Goal: Information Seeking & Learning: Learn about a topic

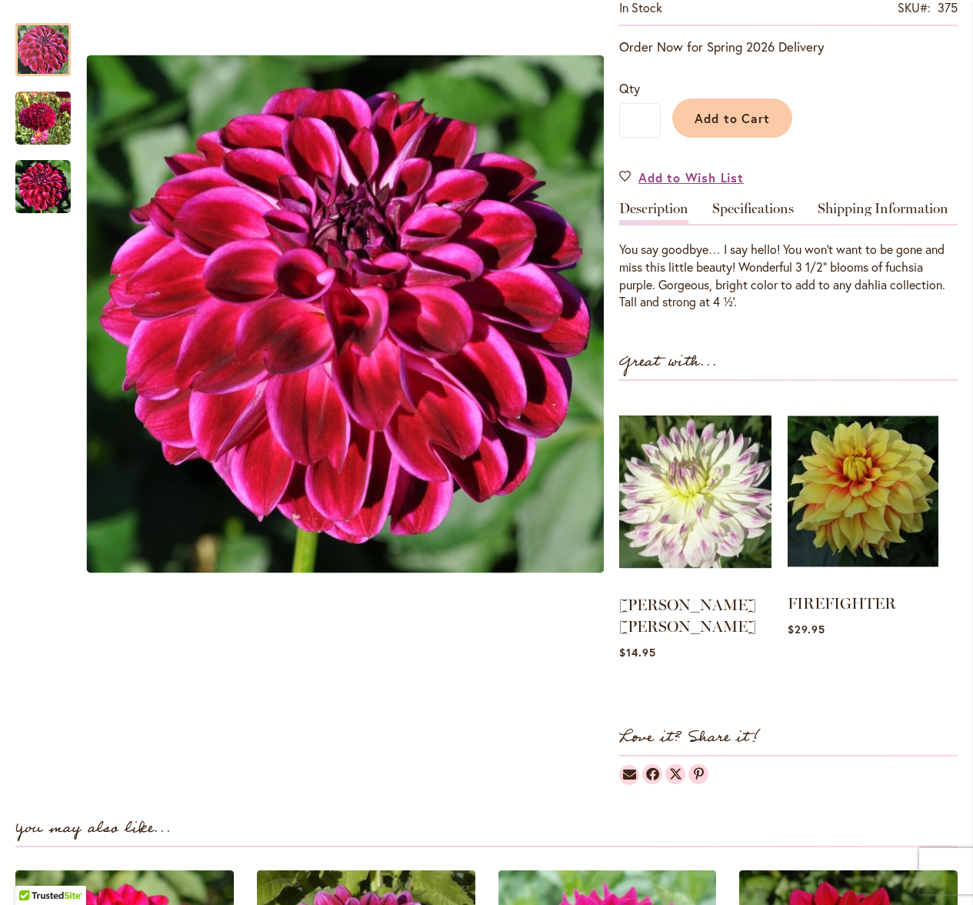
scroll to position [234, 0]
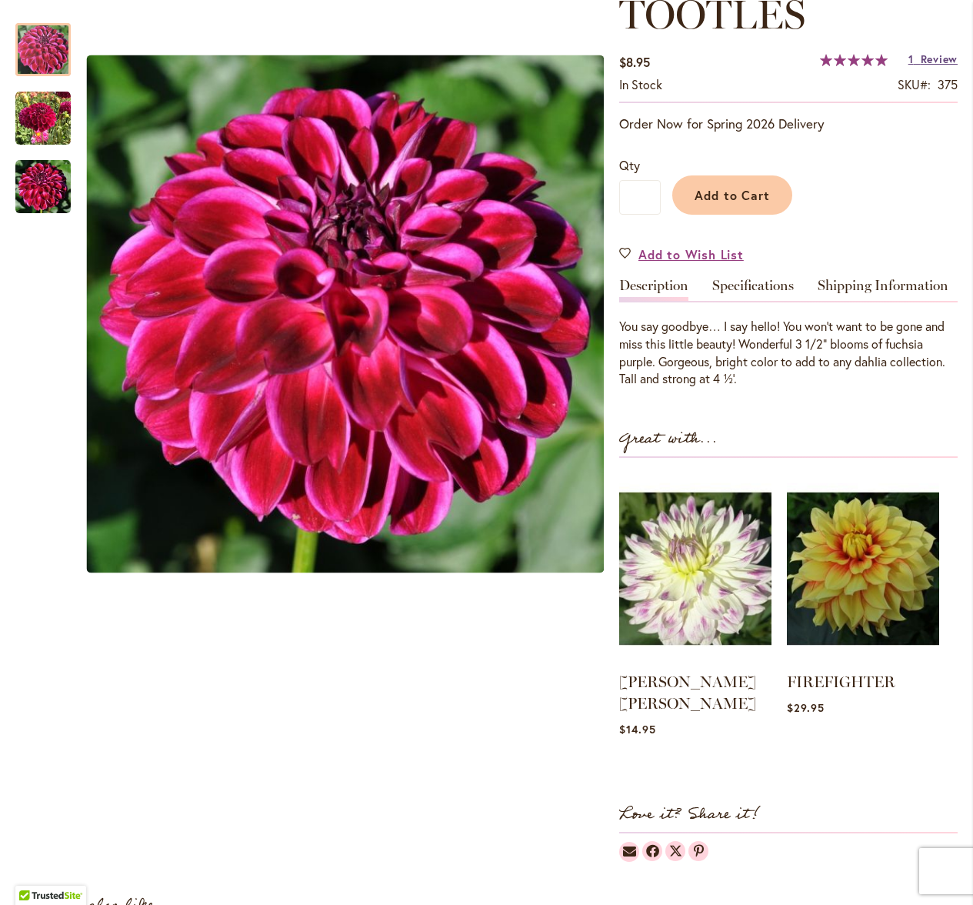
click at [935, 59] on span "Review" at bounding box center [939, 59] width 37 height 15
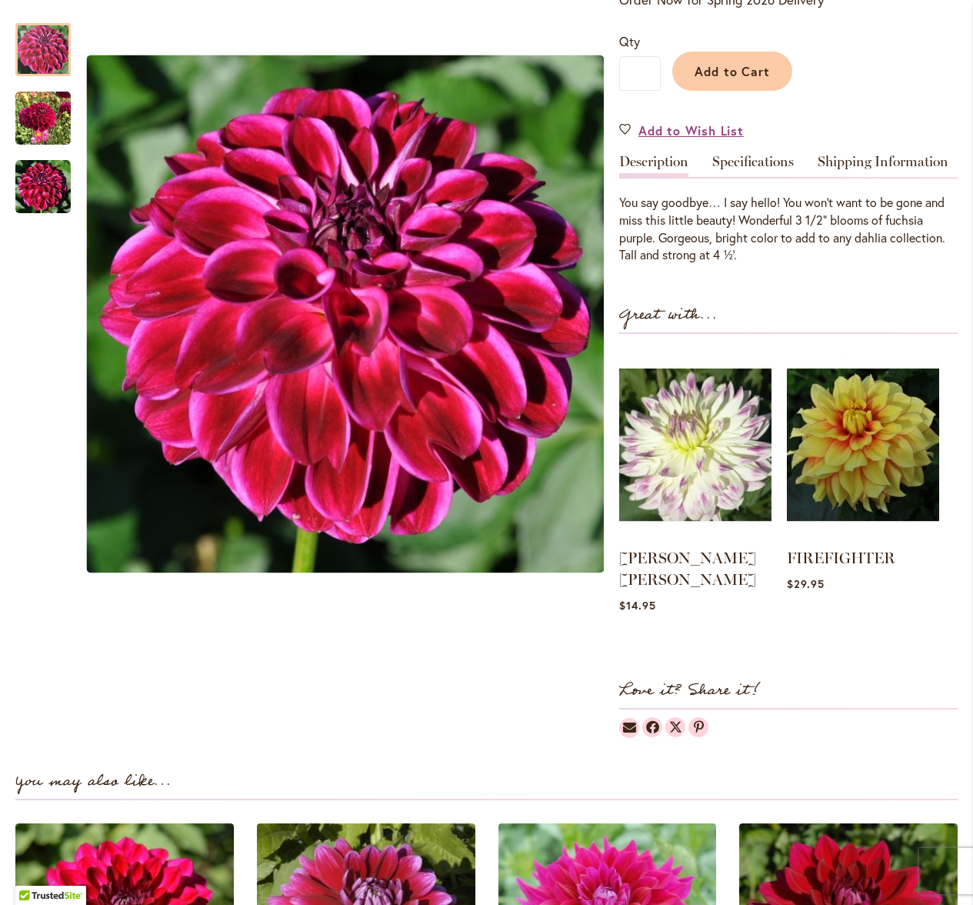
scroll to position [0, 0]
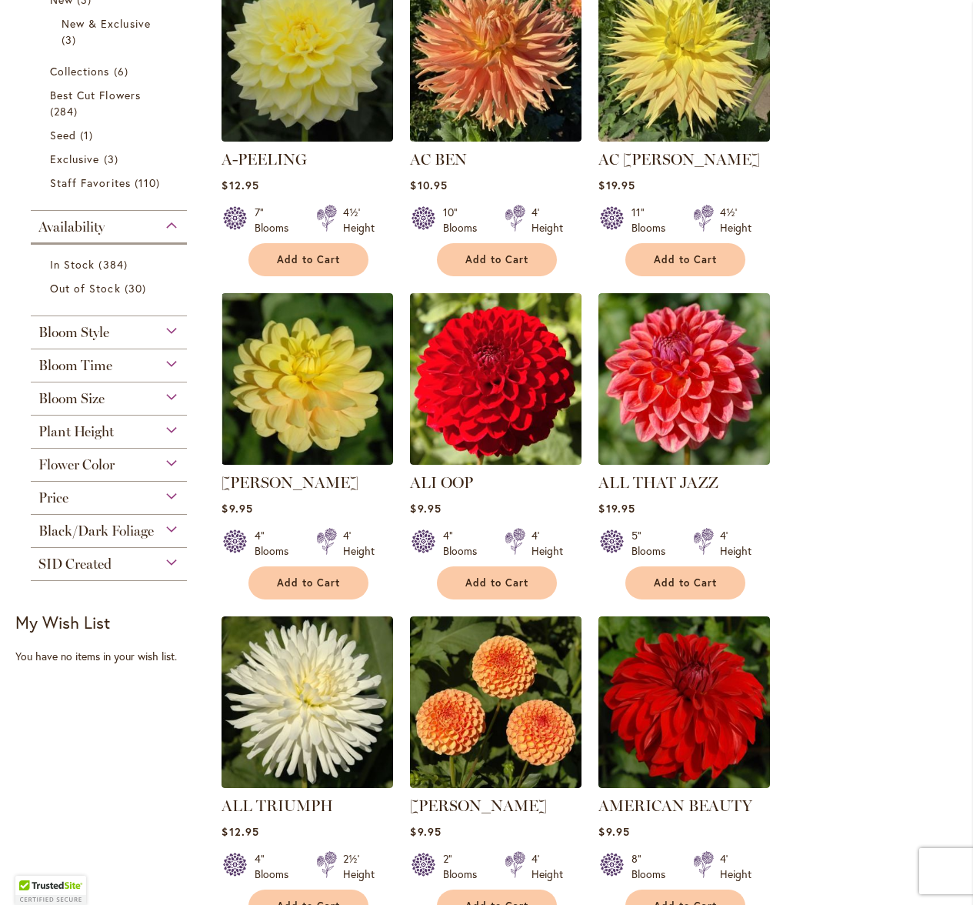
scroll to position [550, 0]
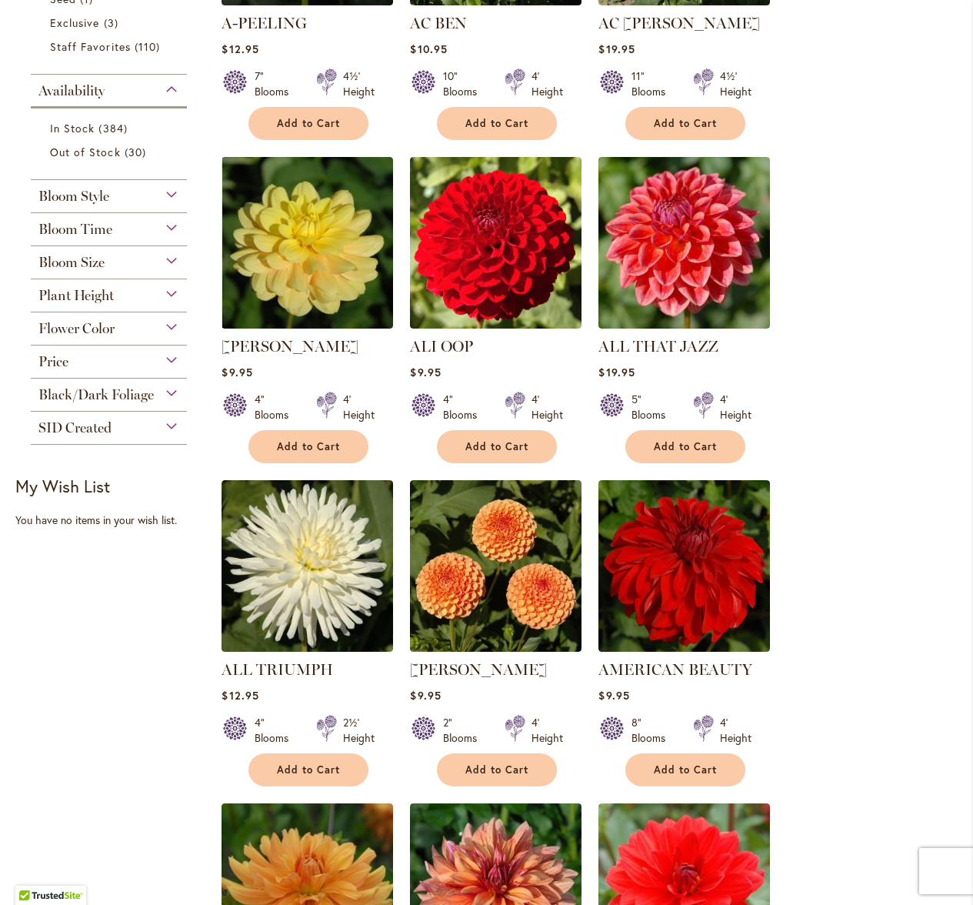
click at [169, 292] on div "Plant Height" at bounding box center [109, 291] width 156 height 25
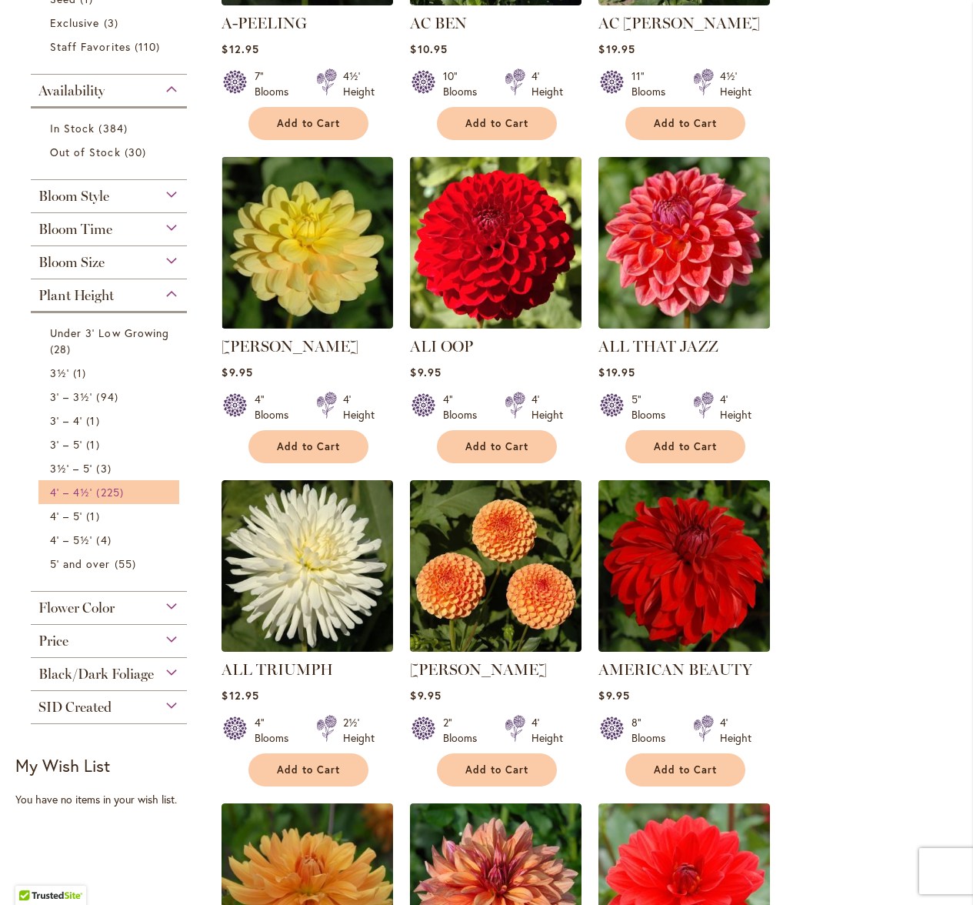
click at [88, 490] on span "4' – 4½'" at bounding box center [71, 492] width 42 height 15
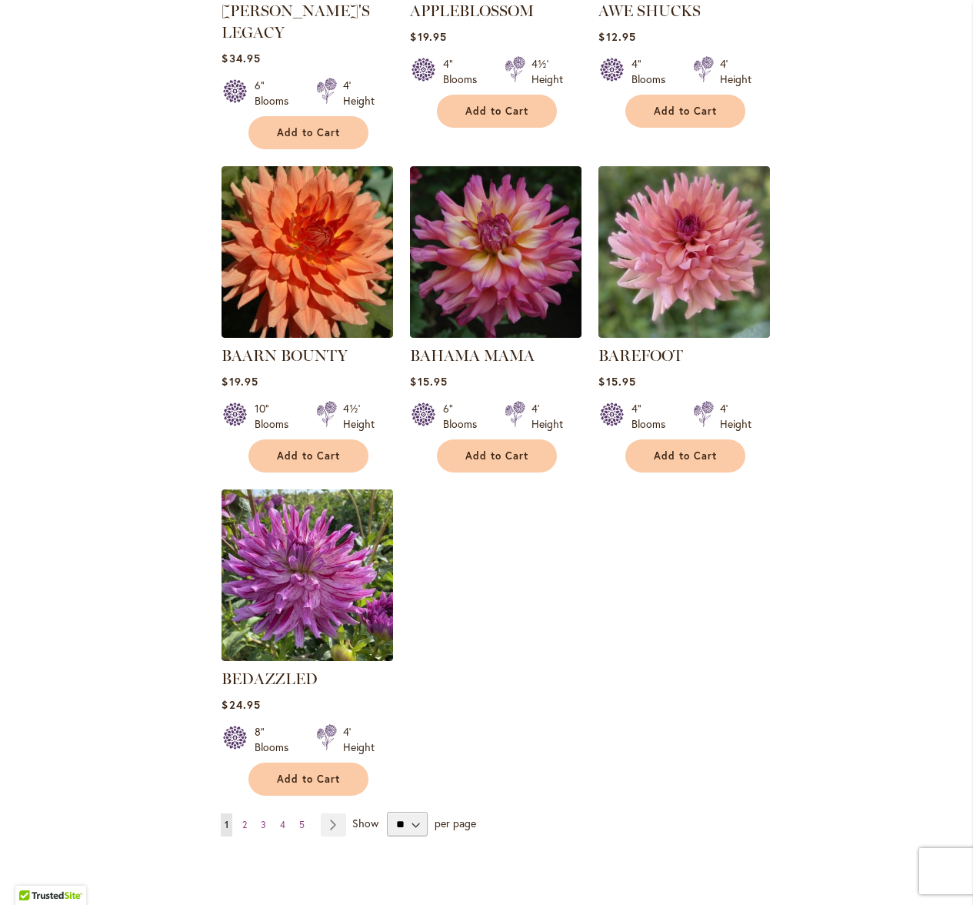
scroll to position [1501, 0]
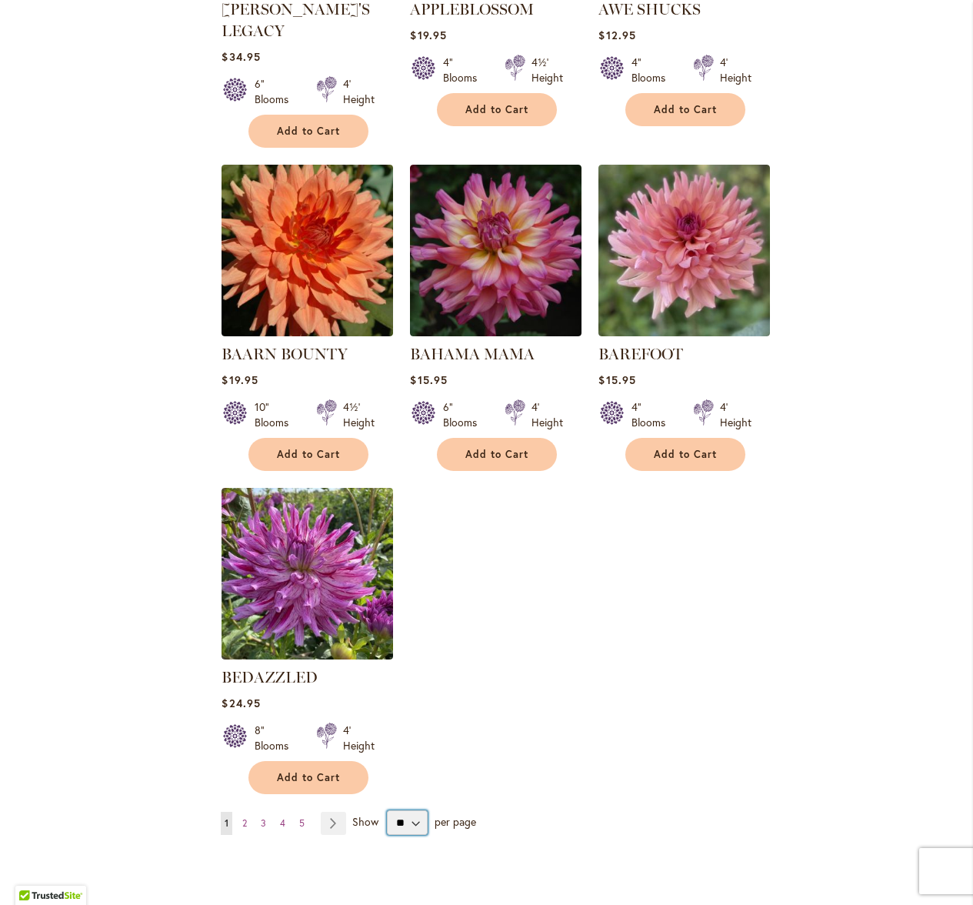
click at [398, 810] on select "** ** ** **" at bounding box center [407, 822] width 41 height 25
select select "**"
click at [387, 810] on select "** ** ** **" at bounding box center [407, 822] width 41 height 25
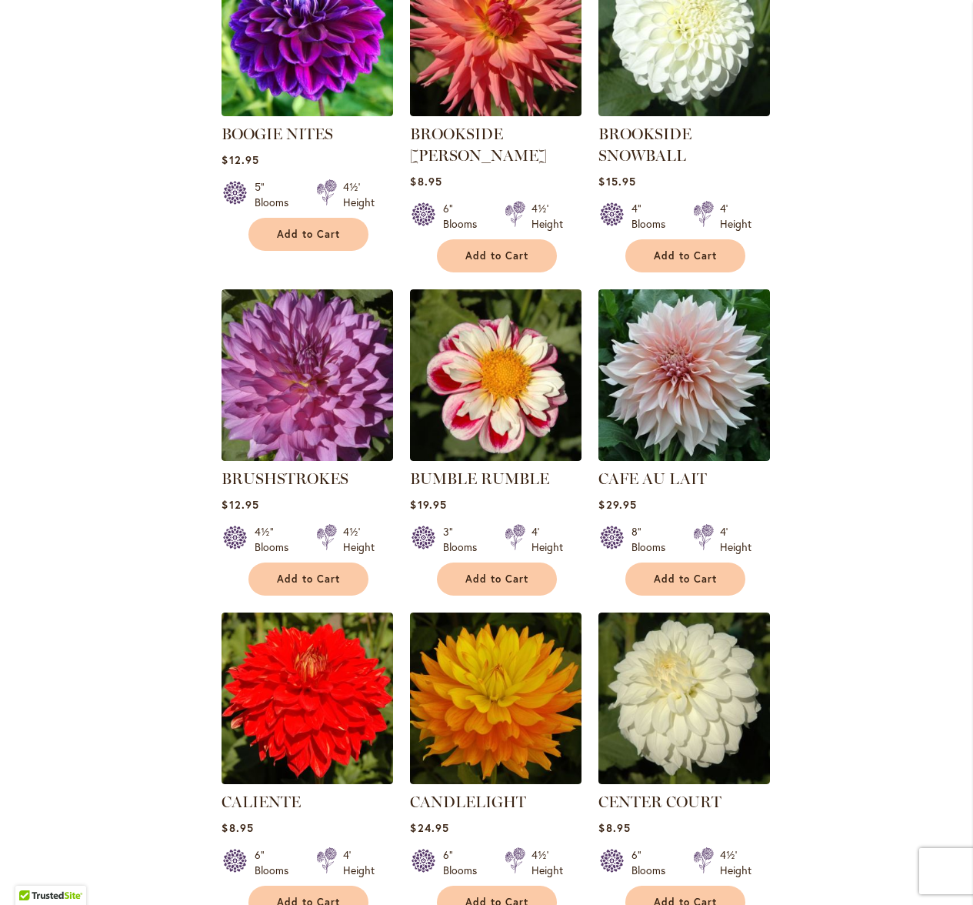
scroll to position [2721, 0]
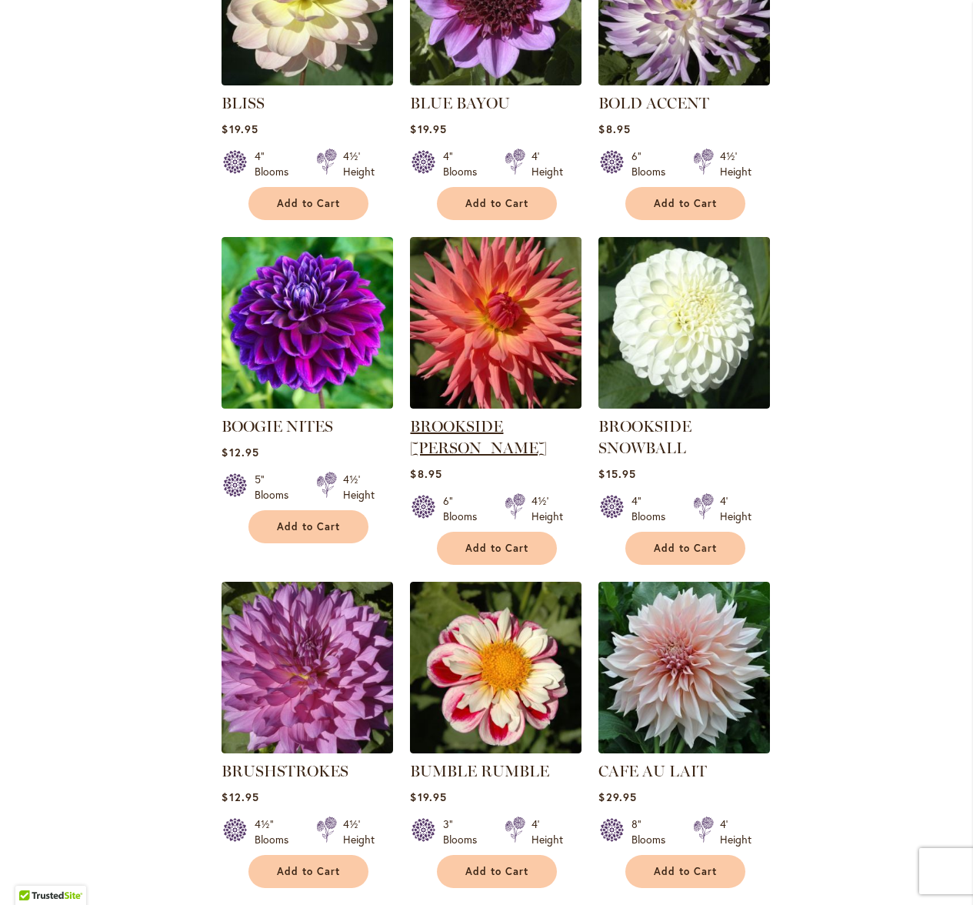
click at [459, 417] on link "BROOKSIDE CHERI" at bounding box center [478, 437] width 137 height 40
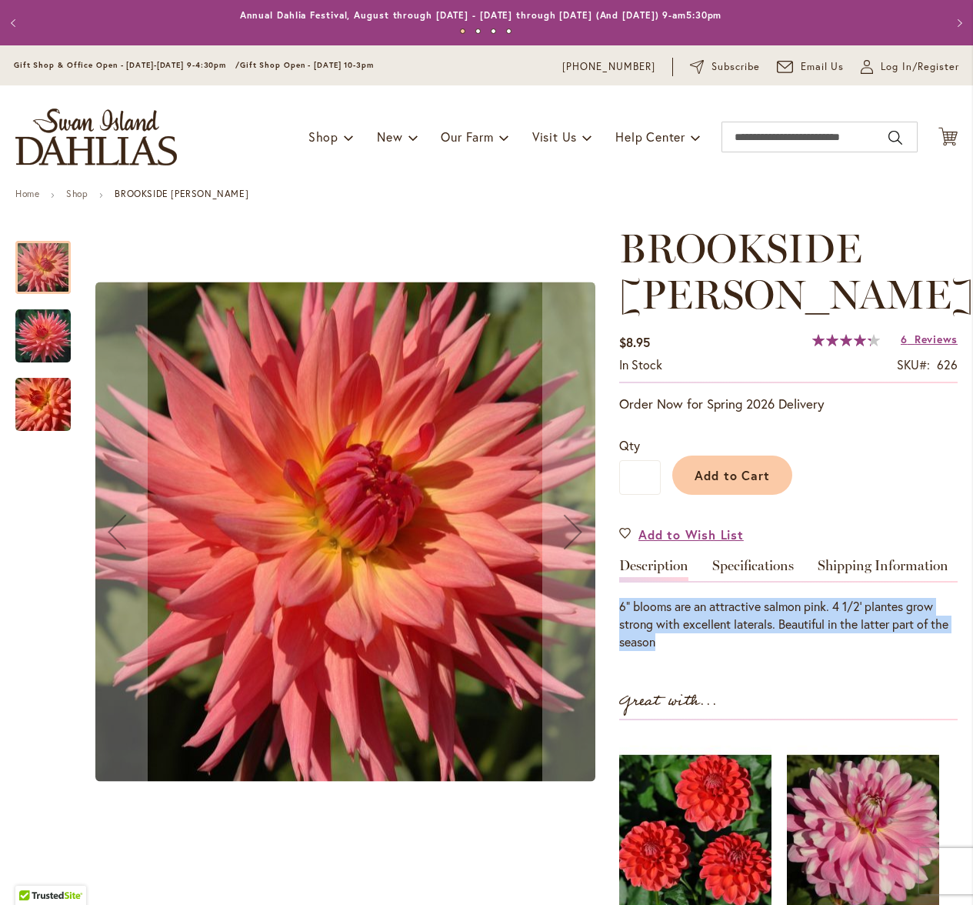
drag, startPoint x: 620, startPoint y: 609, endPoint x: 654, endPoint y: 639, distance: 44.7
click at [654, 639] on div "6" blooms are an attractive salmon pink. 4 1/2' plantes grow strong with excell…" at bounding box center [788, 624] width 339 height 53
copy div "6" blooms are an attractive salmon pink. 4 1/2' plantes grow strong with excell…"
click at [12, 24] on button "Previous" at bounding box center [15, 23] width 31 height 31
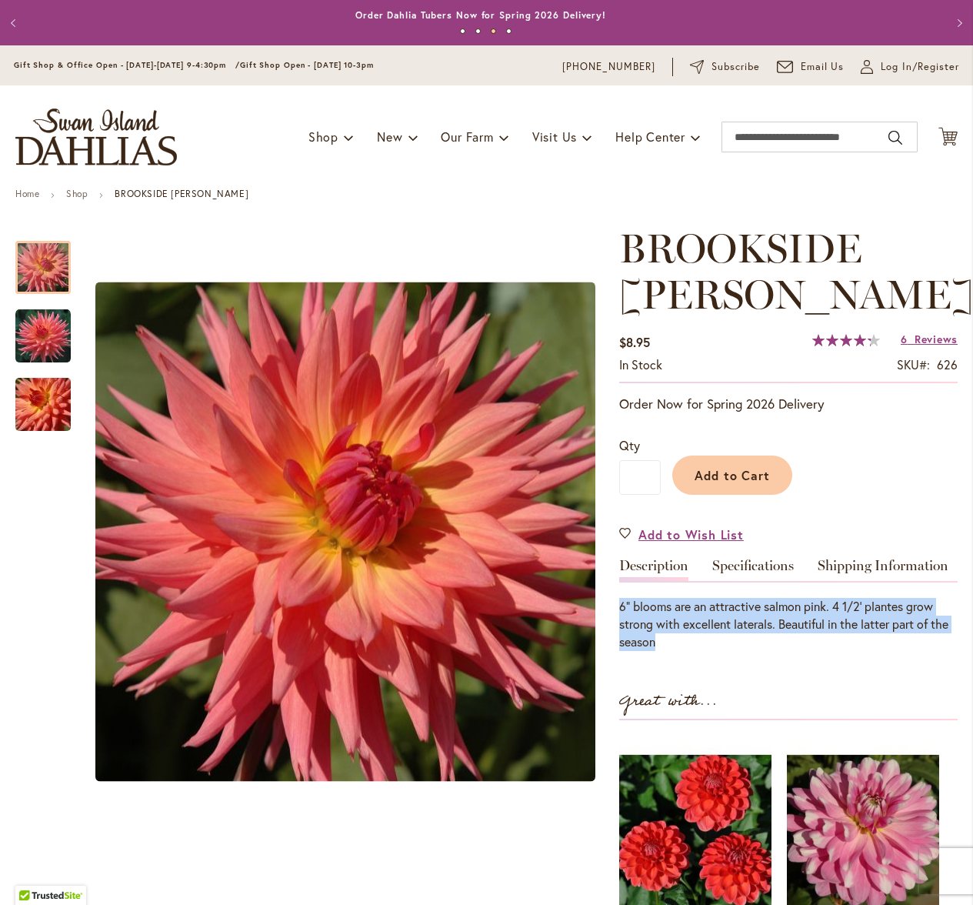
click at [11, 20] on button "Previous" at bounding box center [15, 23] width 31 height 31
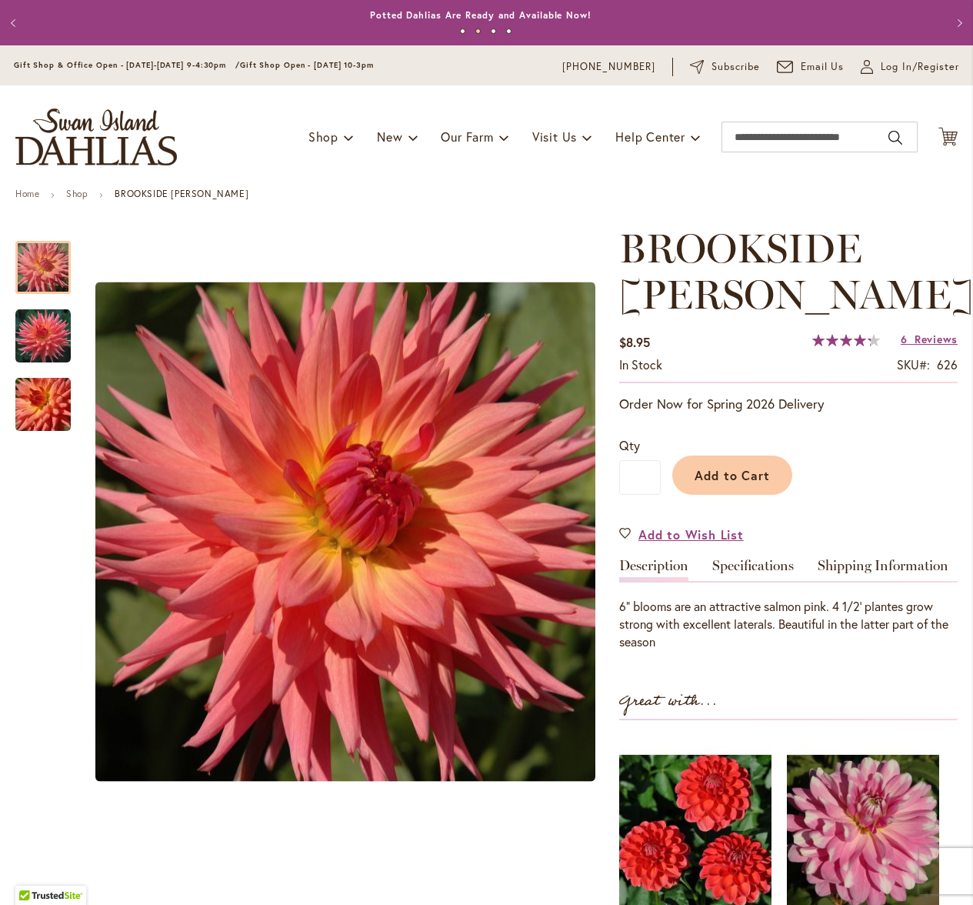
drag, startPoint x: 932, startPoint y: 212, endPoint x: 762, endPoint y: 179, distance: 173.2
